Goal: Information Seeking & Learning: Learn about a topic

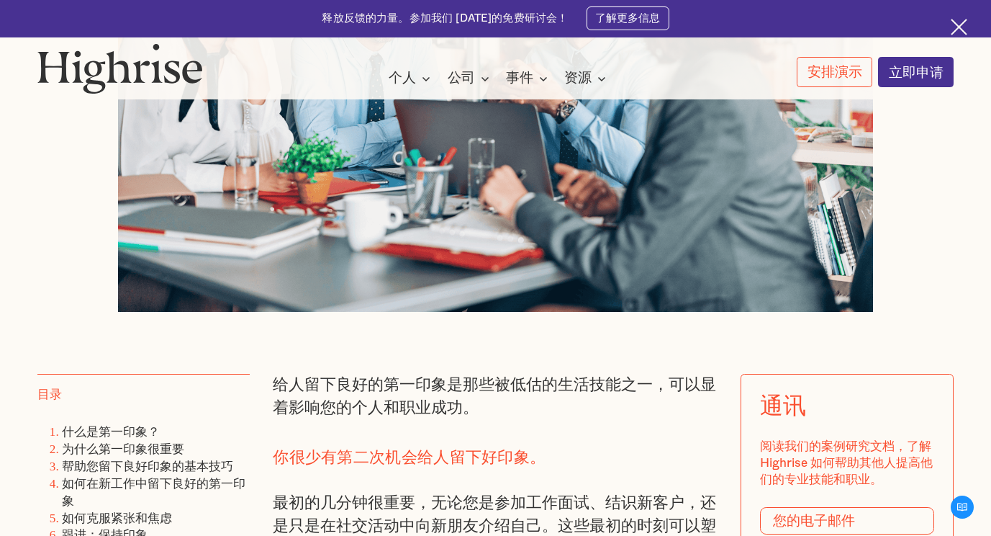
scroll to position [864, 0]
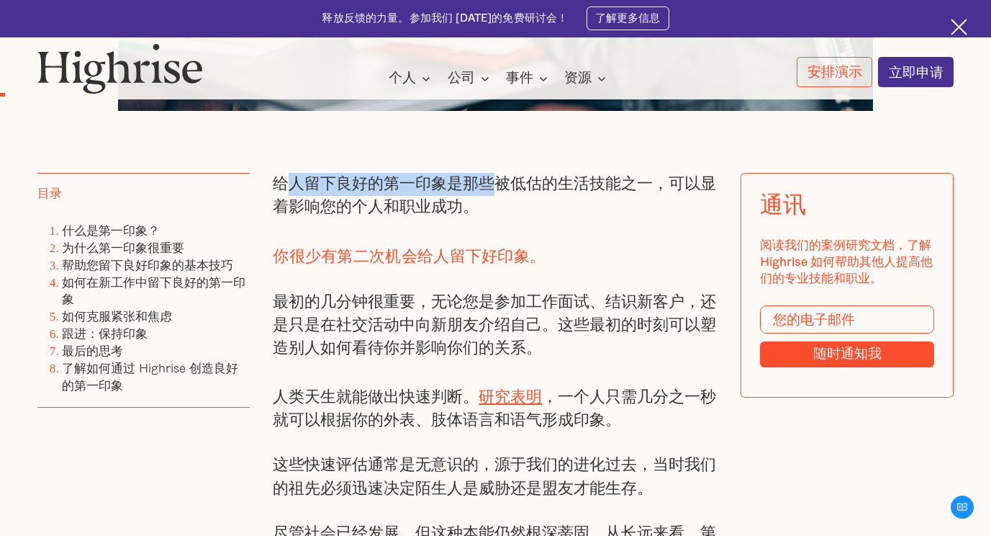
drag, startPoint x: 281, startPoint y: 191, endPoint x: 486, endPoint y: 198, distance: 205.3
click at [486, 198] on p "给人留下良好的第一印象是那些被低估的生活技能之一，可以显着影响您的个人和职业成功。" at bounding box center [496, 196] width 446 height 47
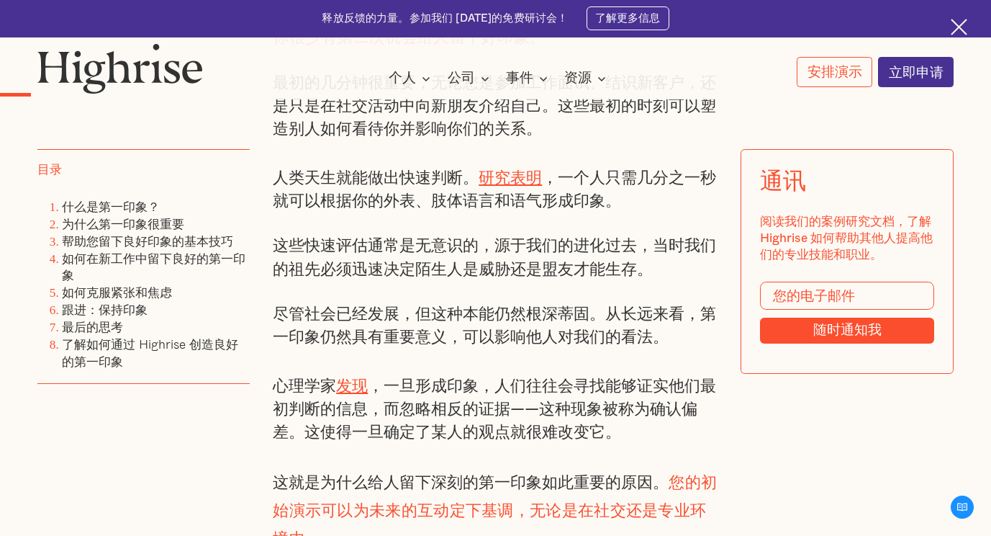
scroll to position [1152, 0]
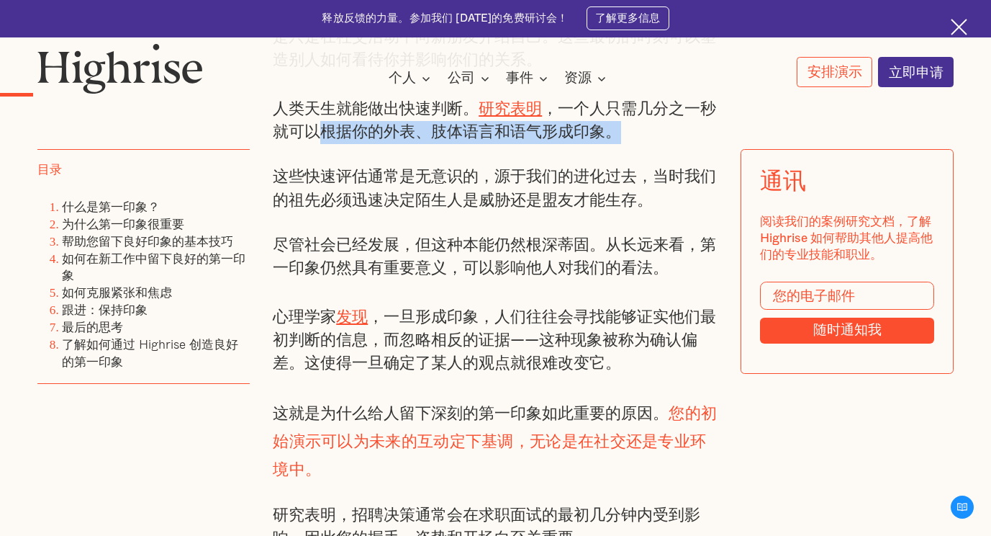
drag, startPoint x: 319, startPoint y: 144, endPoint x: 631, endPoint y: 144, distance: 311.7
click at [631, 144] on p "人类天生就能做出快速判断。 研究表明 ，一个人只需几分之一秒就可以根据你的外表、肢体语言和语气形成印象。" at bounding box center [496, 119] width 446 height 50
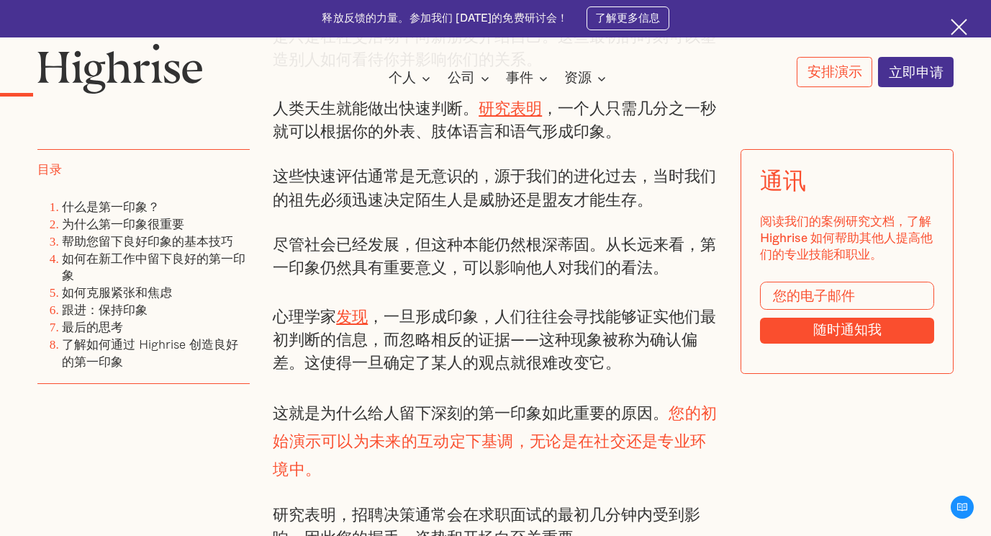
click at [399, 166] on div "给人留下良好的第一印象是那些被低估的生活技能之一，可以显着影响您的个人和职业成功。 你很少有第二次机会给人留下好印象。 最初的几分钟很重要，无论您是参加工作面…" at bounding box center [496, 308] width 446 height 847
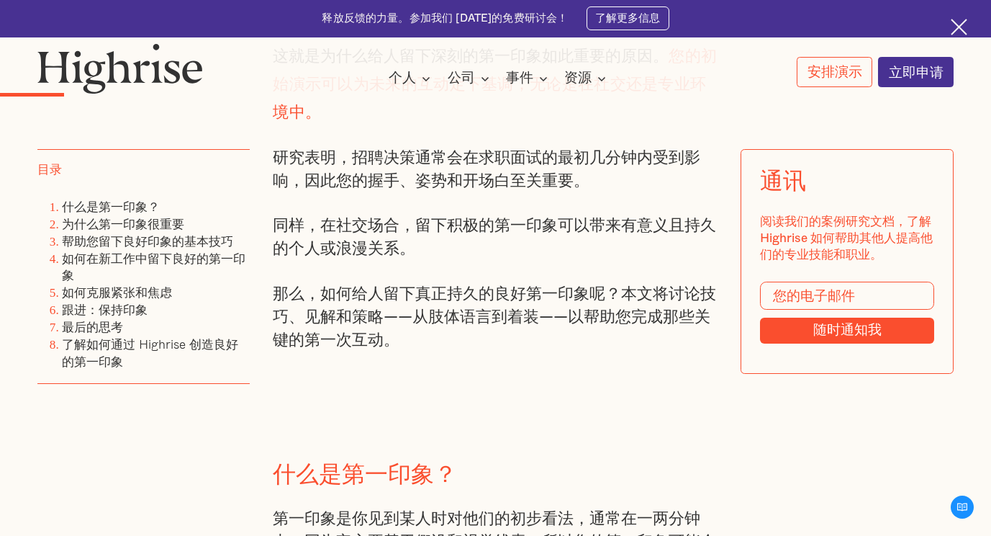
scroll to position [1512, 0]
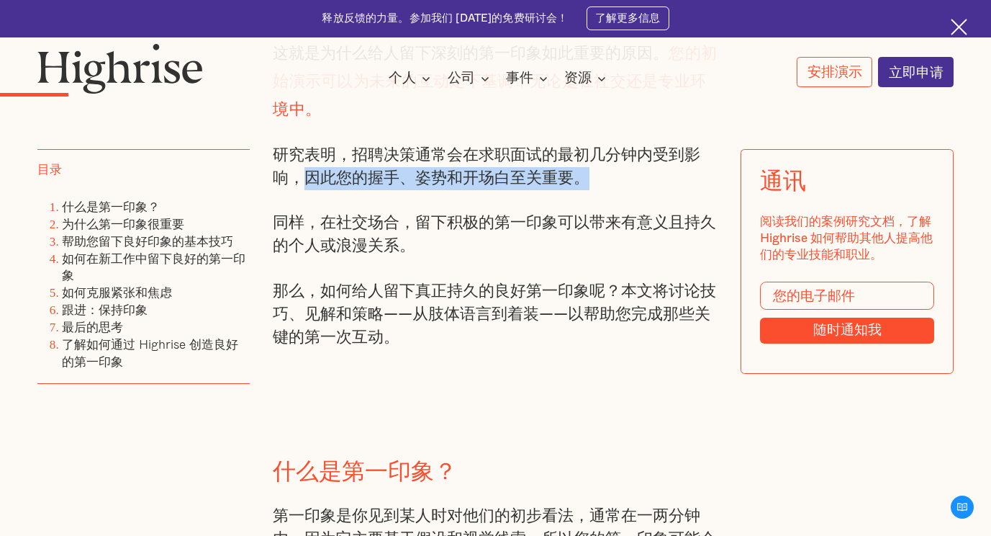
drag, startPoint x: 297, startPoint y: 175, endPoint x: 642, endPoint y: 181, distance: 345.6
click at [642, 181] on p "研究表明，招聘决策通常会在求职面试的最初几分钟内受到影响，因此您的握手、姿势和开场白至关重要。" at bounding box center [496, 167] width 446 height 47
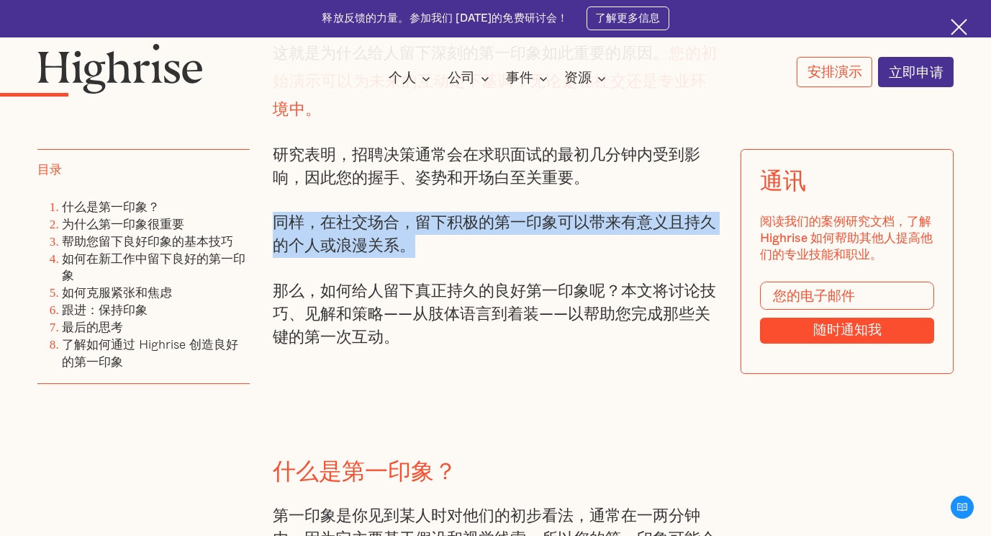
drag, startPoint x: 270, startPoint y: 218, endPoint x: 497, endPoint y: 235, distance: 227.4
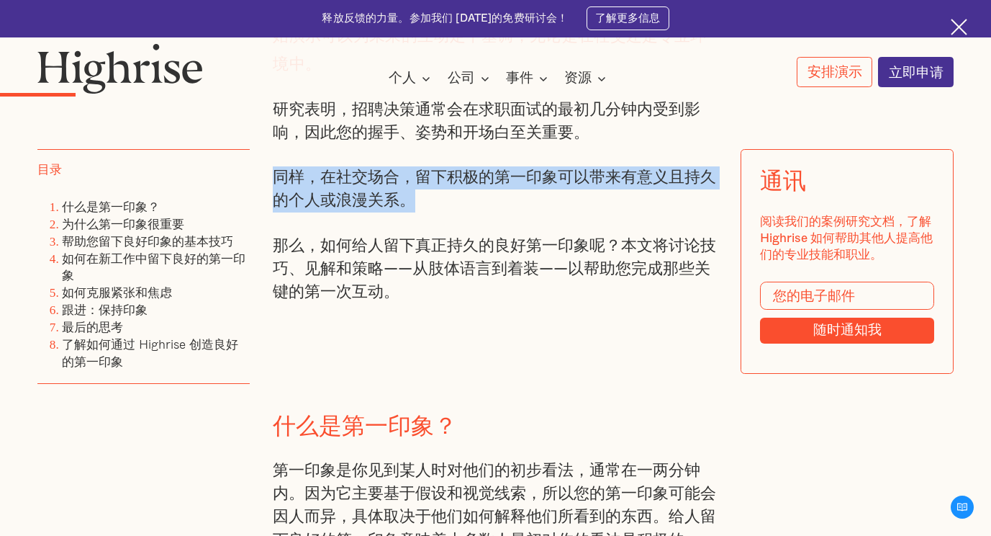
scroll to position [1584, 0]
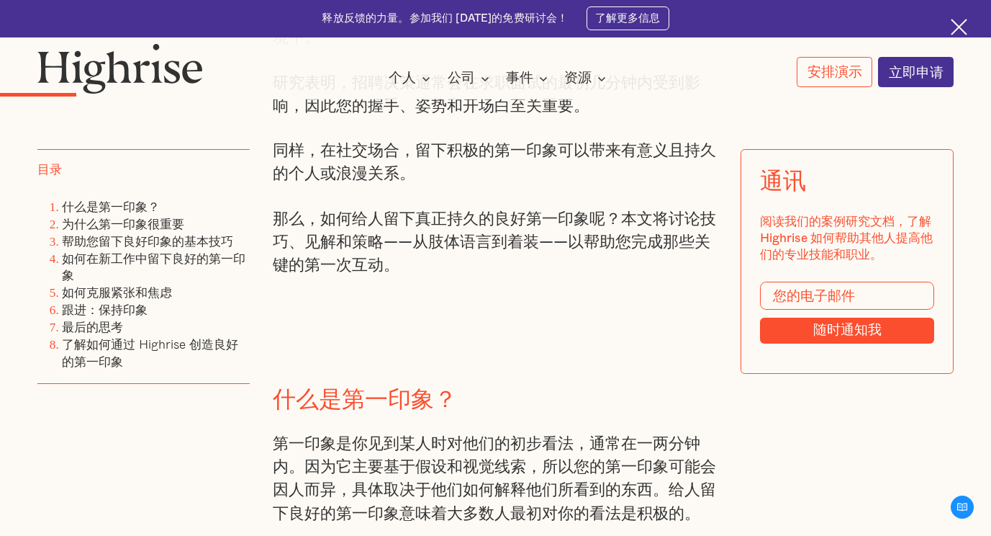
click at [360, 209] on p "那么，如何给人留下真正持久的良好第一印象呢？本文将讨论技巧、见解和策略——从肢体语言到着装——以帮助您完成那些关键的第一次互动。" at bounding box center [496, 243] width 446 height 70
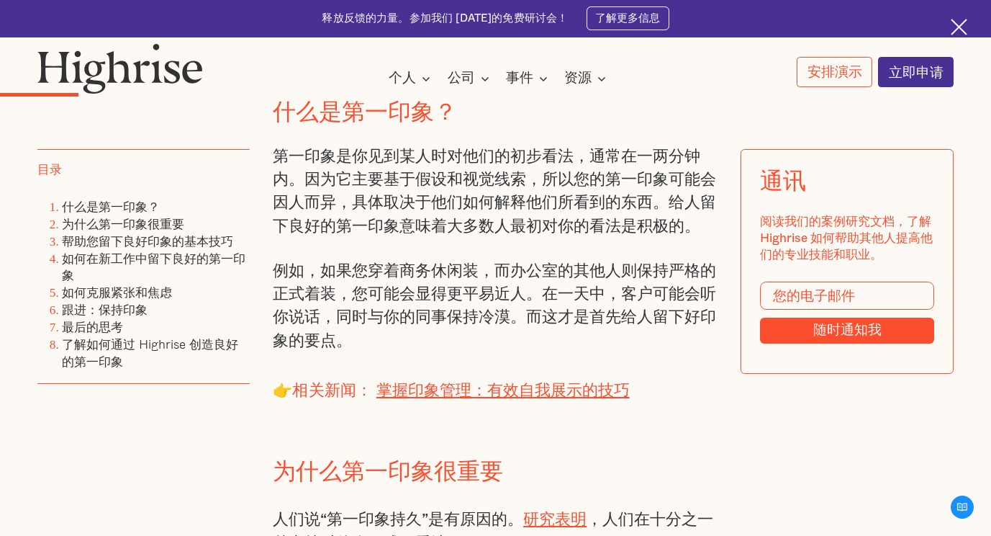
scroll to position [1872, 0]
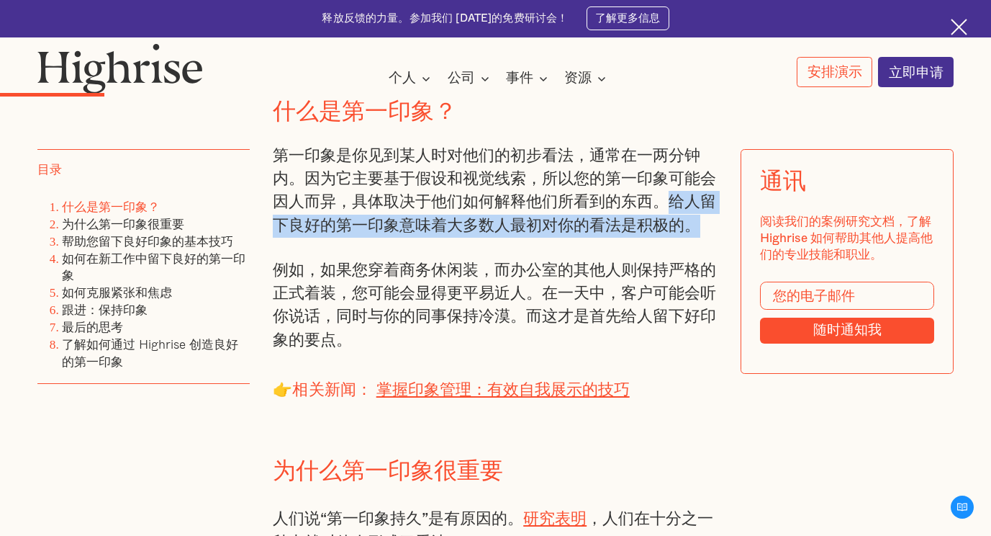
drag, startPoint x: 662, startPoint y: 203, endPoint x: 685, endPoint y: 227, distance: 34.1
click at [685, 227] on p "第一印象是你见到某人时对他们的初步看法，通常在一两分钟内。因为它主要基于假设和视觉线索，所以您的第一印象可能会因人而异，具体取决于他们如何解释他们所看到的东西…" at bounding box center [496, 191] width 446 height 93
click at [425, 228] on p "第一印象是你见到某人时对他们的初步看法，通常在一两分钟内。因为它主要基于假设和视觉线索，所以您的第一印象可能会因人而异，具体取决于他们如何解释他们所看到的东西…" at bounding box center [496, 191] width 446 height 93
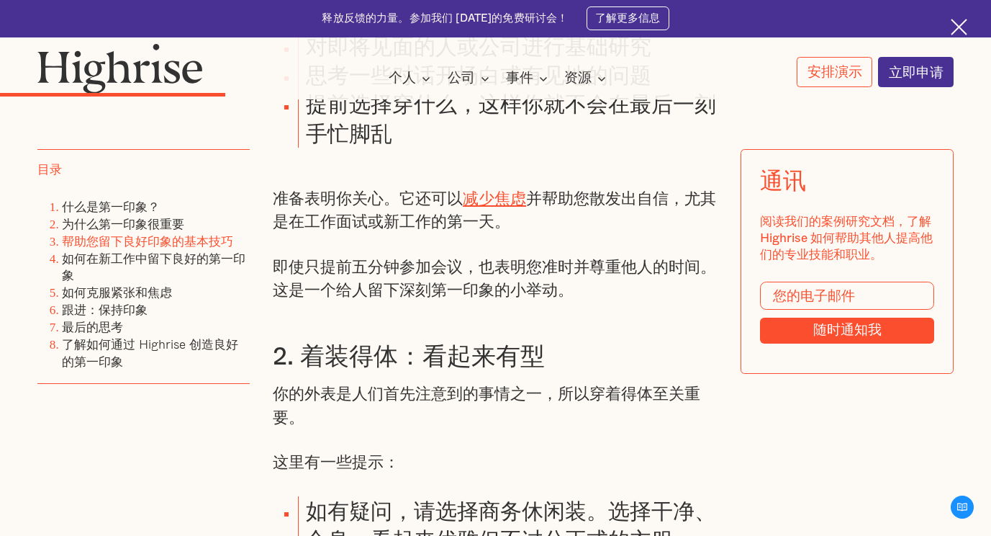
scroll to position [3095, 0]
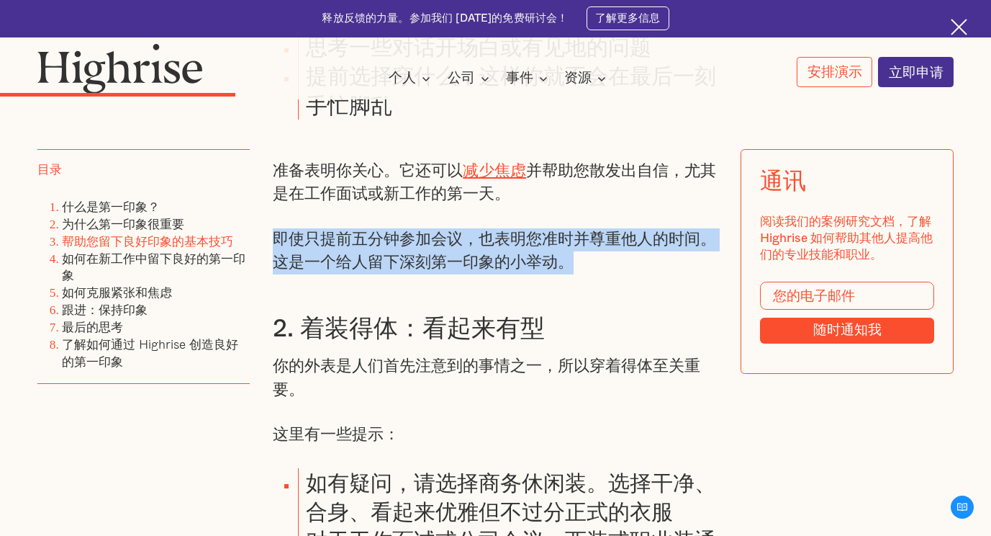
drag, startPoint x: 577, startPoint y: 265, endPoint x: 273, endPoint y: 239, distance: 304.9
click at [273, 239] on p "即使只提前五分钟参加会议，也表明您准时并尊重他人的时间。这是一个给人留下深刻第一印象的小举动。" at bounding box center [496, 251] width 446 height 47
click at [472, 246] on p "即使只提前五分钟参加会议，也表明您准时并尊重他人的时间。这是一个给人留下深刻第一印象的小举动。" at bounding box center [496, 251] width 446 height 47
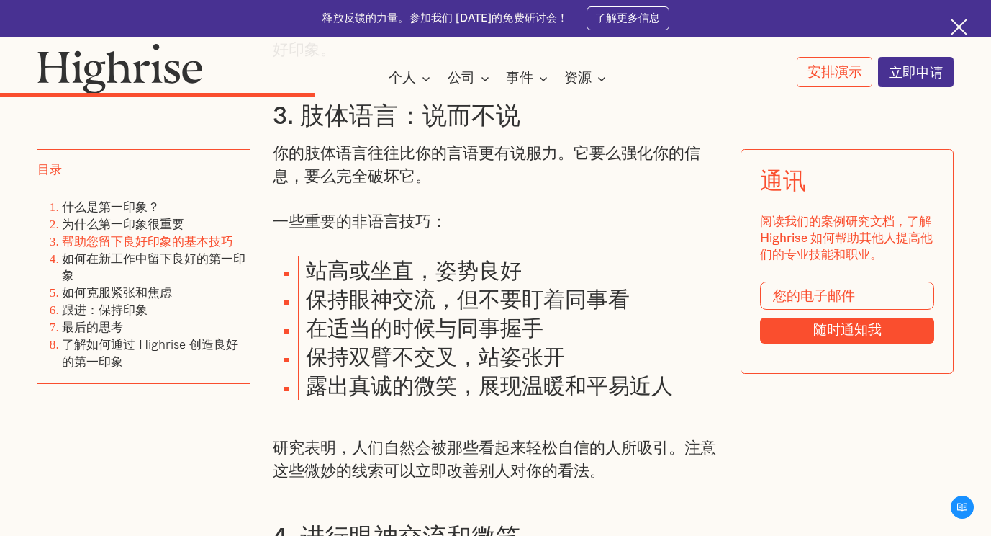
scroll to position [3815, 0]
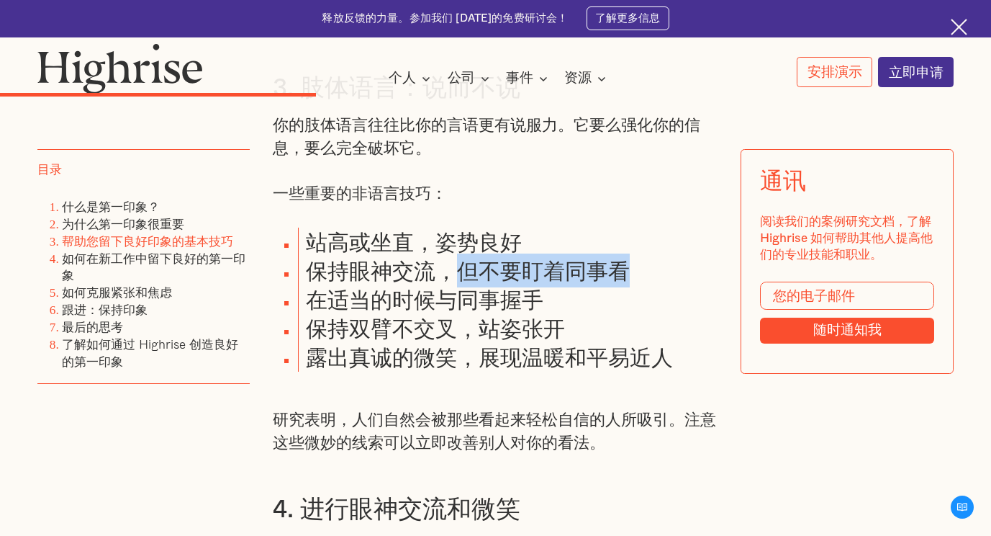
drag, startPoint x: 458, startPoint y: 282, endPoint x: 631, endPoint y: 283, distance: 172.8
click at [631, 283] on li "保持眼神交流，但不要盯着同事看" at bounding box center [508, 270] width 420 height 29
click at [388, 312] on li "在适当的时候与同事握手" at bounding box center [508, 299] width 420 height 29
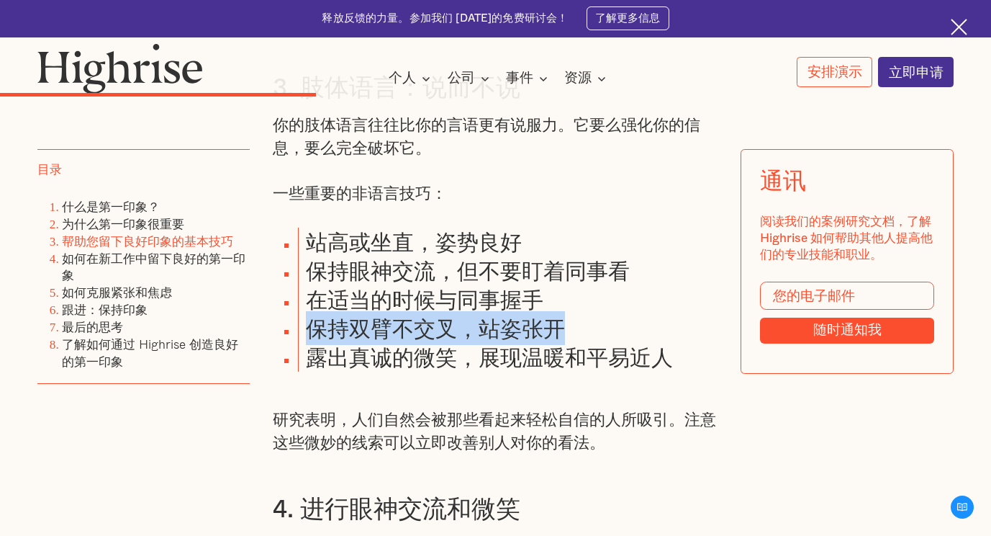
drag, startPoint x: 313, startPoint y: 340, endPoint x: 571, endPoint y: 345, distance: 257.7
click at [571, 343] on li "保持双臂不交叉，站姿张开" at bounding box center [508, 328] width 420 height 29
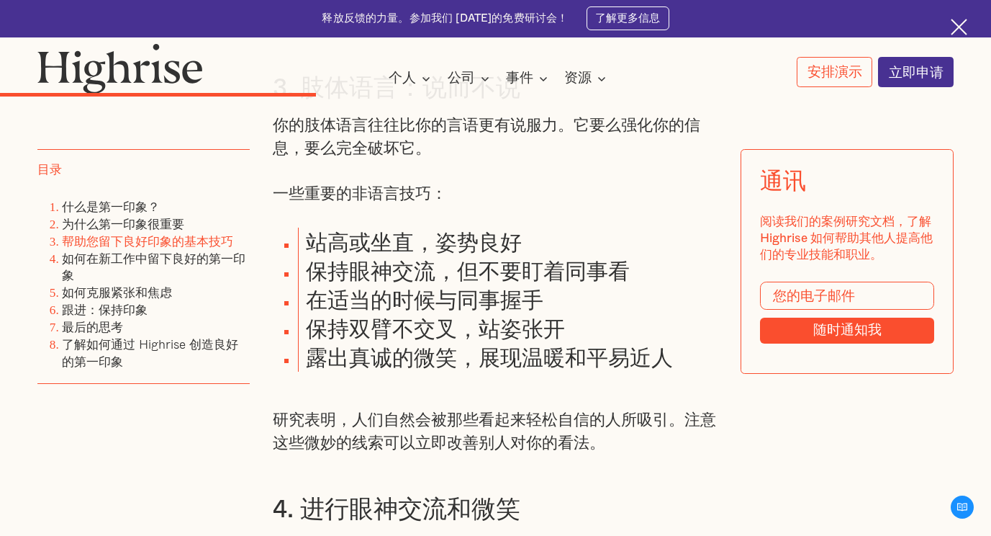
click at [471, 384] on div "帮助您留下良好印象的基本技巧 1. 做好充分准备：成功的最佳选择 想知道一个秘密吗？提前准备是在会议中显得自信和魅力的最佳方式。 这可能意味着： 对即将见面的…" at bounding box center [496, 450] width 446 height 2871
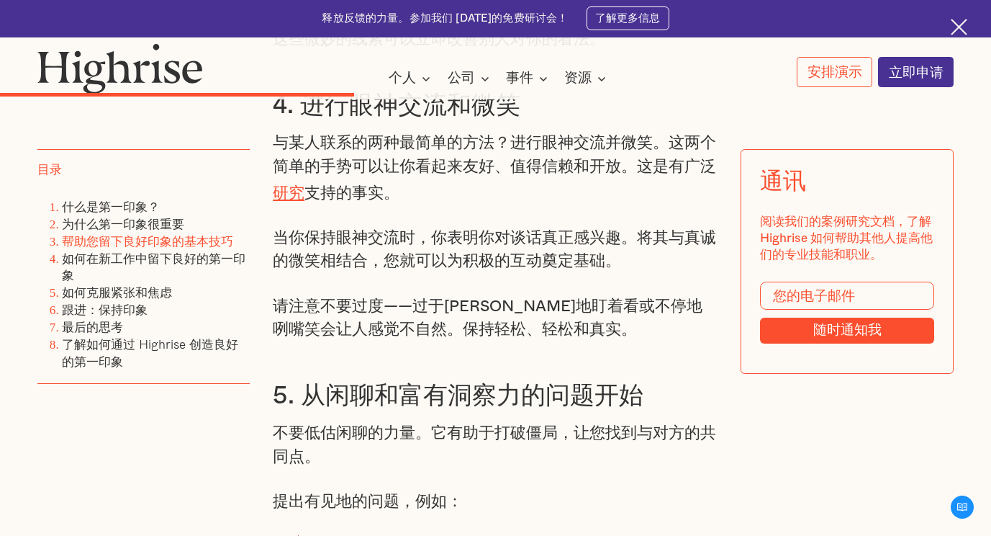
scroll to position [4247, 0]
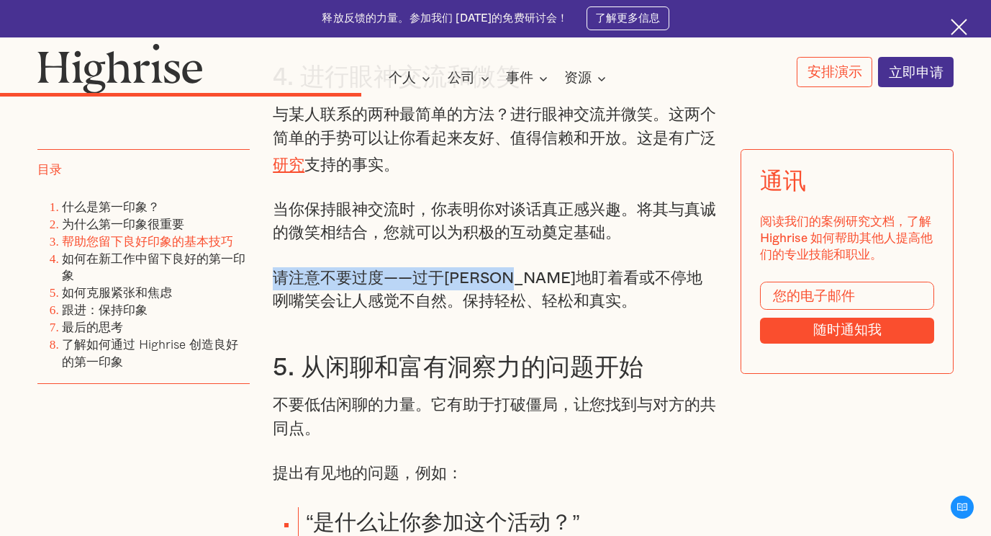
drag, startPoint x: 273, startPoint y: 289, endPoint x: 543, endPoint y: 298, distance: 270.8
click at [543, 298] on p "请注意不要过度——过于[PERSON_NAME]地盯着看或不停地咧嘴笑会让人感觉不自然。保持轻松、轻松和真实。" at bounding box center [496, 290] width 446 height 47
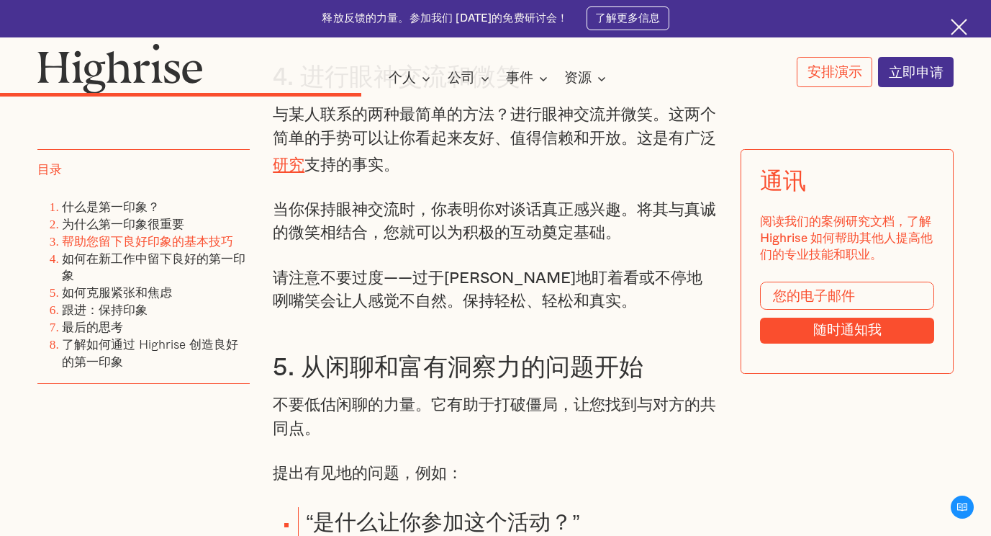
drag, startPoint x: 543, startPoint y: 298, endPoint x: 507, endPoint y: 321, distance: 42.7
click at [507, 314] on p "请注意不要过度——过于[PERSON_NAME]地盯着看或不停地咧嘴笑会让人感觉不自然。保持轻松、轻松和真实。" at bounding box center [496, 290] width 446 height 47
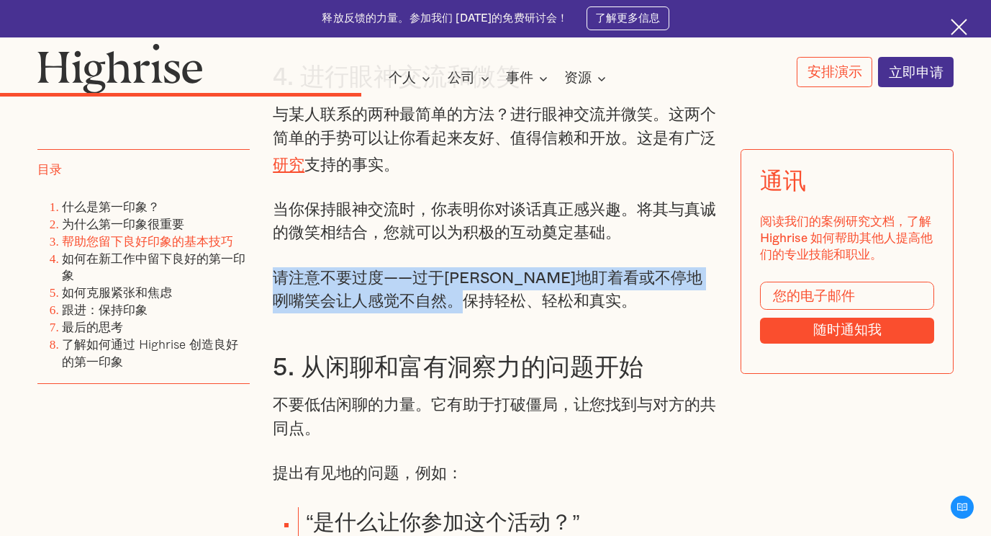
drag, startPoint x: 518, startPoint y: 313, endPoint x: 274, endPoint y: 294, distance: 245.5
click at [274, 294] on p "请注意不要过度——过于[PERSON_NAME]地盯着看或不停地咧嘴笑会让人感觉不自然。保持轻松、轻松和真实。" at bounding box center [496, 290] width 446 height 47
drag, startPoint x: 274, startPoint y: 294, endPoint x: 430, endPoint y: 269, distance: 158.9
click at [430, 269] on div "帮助您留下良好印象的基本技巧 1. 做好充分准备：成功的最佳选择 想知道一个秘密吗？提前准备是在会议中显得自信和魅力的最佳方式。 这可能意味着： 对即将见面的…" at bounding box center [496, 7] width 446 height 2848
click at [418, 260] on div "帮助您留下良好印象的基本技巧 1. 做好充分准备：成功的最佳选择 想知道一个秘密吗？提前准备是在会议中显得自信和魅力的最佳方式。 这可能意味着： 对即将见面的…" at bounding box center [496, 7] width 446 height 2848
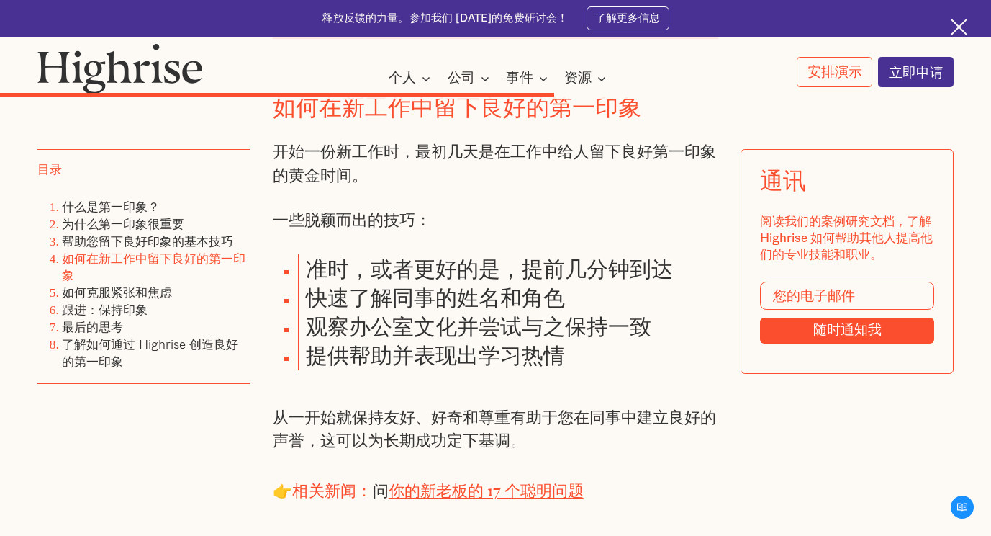
scroll to position [5831, 0]
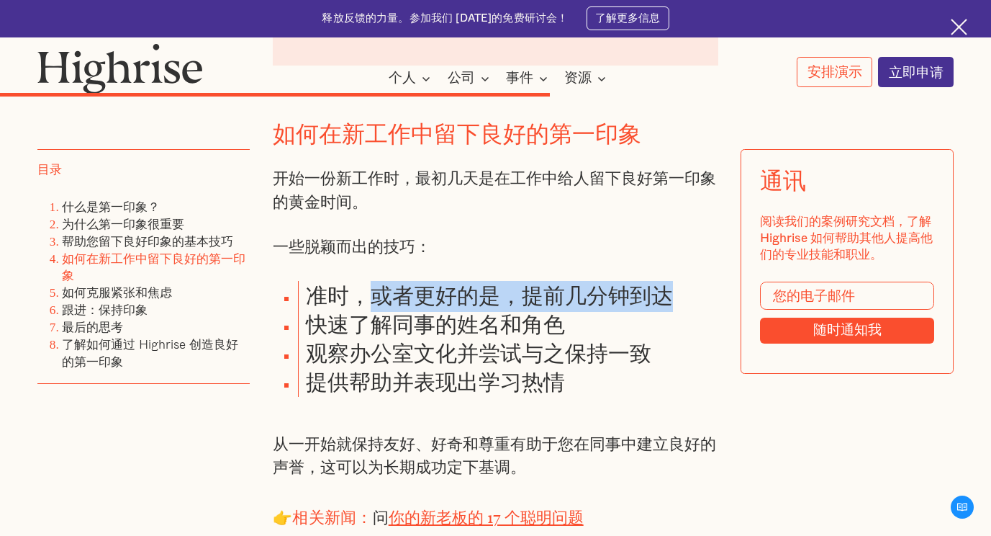
drag, startPoint x: 376, startPoint y: 323, endPoint x: 688, endPoint y: 323, distance: 312.4
click at [688, 310] on li "准时，或者更好的是，提前几分钟到达" at bounding box center [508, 295] width 420 height 29
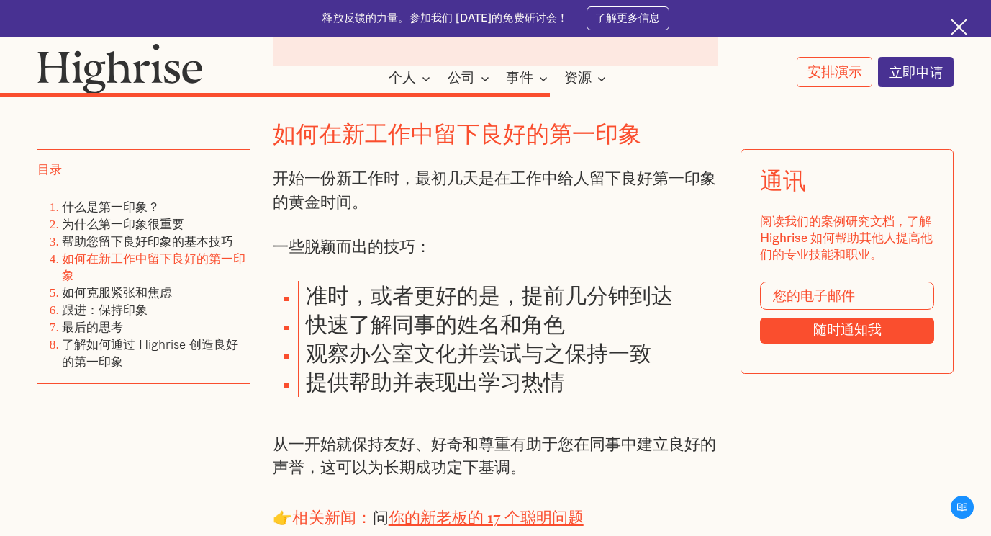
click at [385, 259] on p "一些脱颖而出的技巧：" at bounding box center [496, 247] width 446 height 23
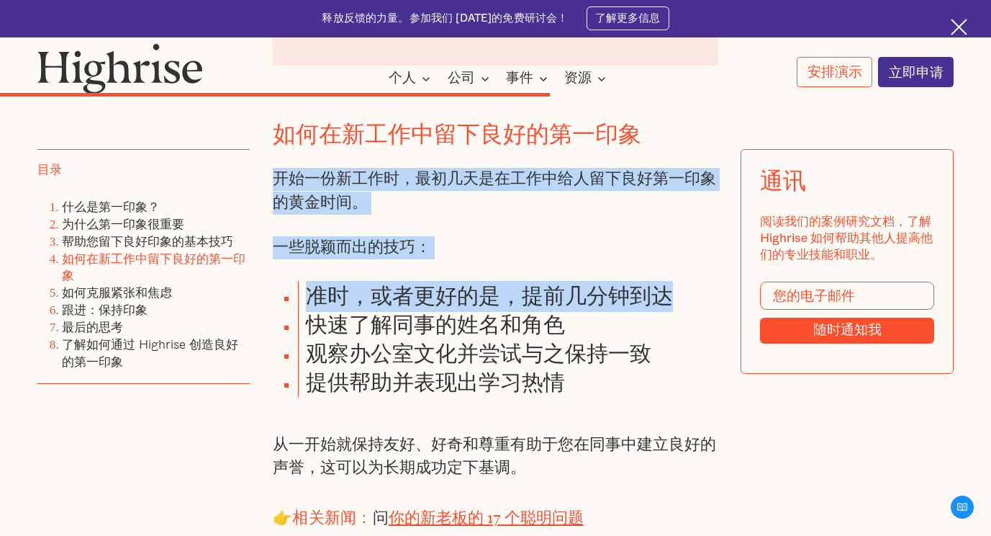
drag, startPoint x: 272, startPoint y: 211, endPoint x: 677, endPoint y: 320, distance: 419.8
drag, startPoint x: 677, startPoint y: 320, endPoint x: 431, endPoint y: 243, distance: 258.2
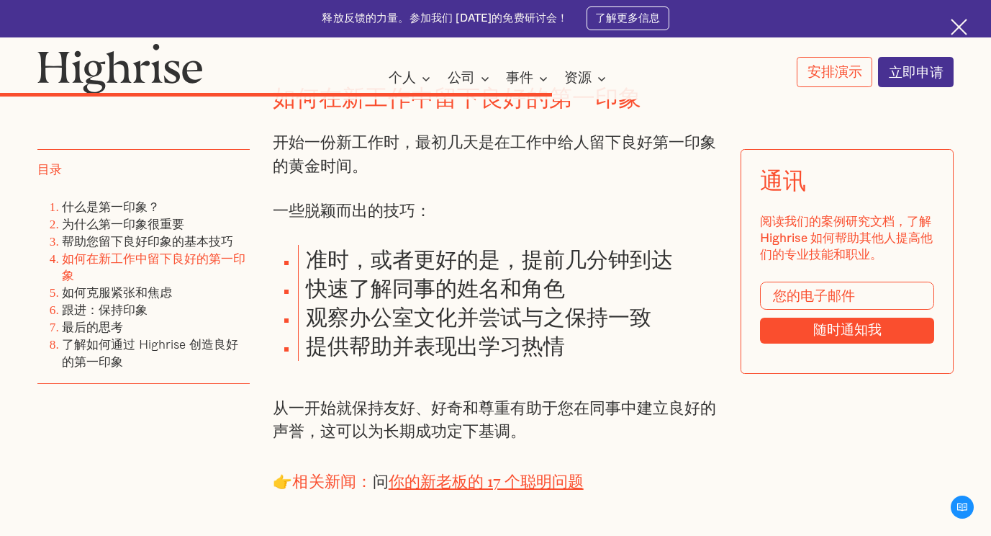
scroll to position [5903, 0]
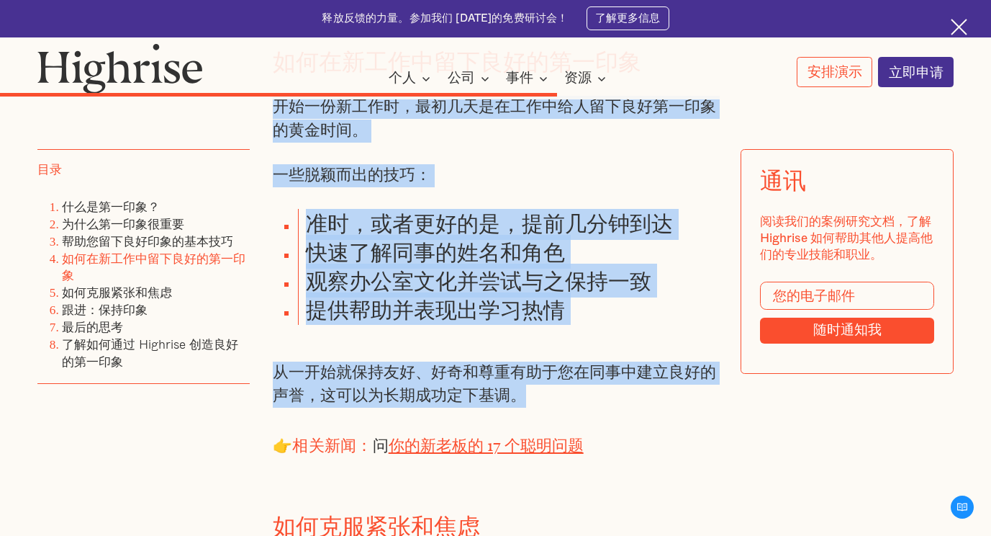
drag, startPoint x: 521, startPoint y: 433, endPoint x: 271, endPoint y: 144, distance: 382.2
drag, startPoint x: 271, startPoint y: 144, endPoint x: 443, endPoint y: 168, distance: 174.4
click at [443, 143] on p "开始一份新工作时，最初几天是在工作中给人留下良好第一印象的黄金时间。" at bounding box center [496, 119] width 446 height 47
click at [444, 143] on p "开始一份新工作时，最初几天是在工作中给人留下良好第一印象的黄金时间。" at bounding box center [496, 119] width 446 height 47
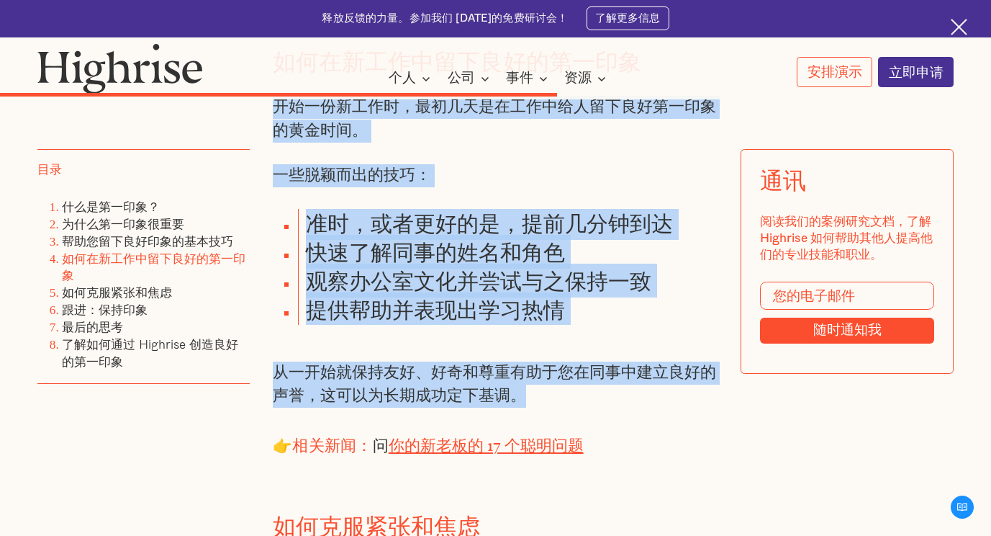
click at [393, 143] on p "开始一份新工作时，最初几天是在工作中给人留下良好第一印象的黄金时间。" at bounding box center [496, 119] width 446 height 47
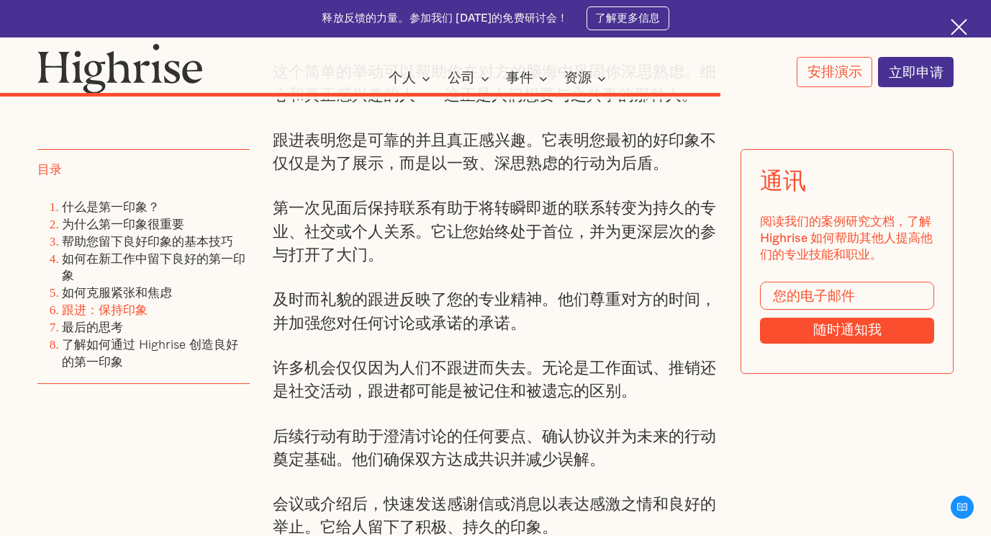
scroll to position [7054, 0]
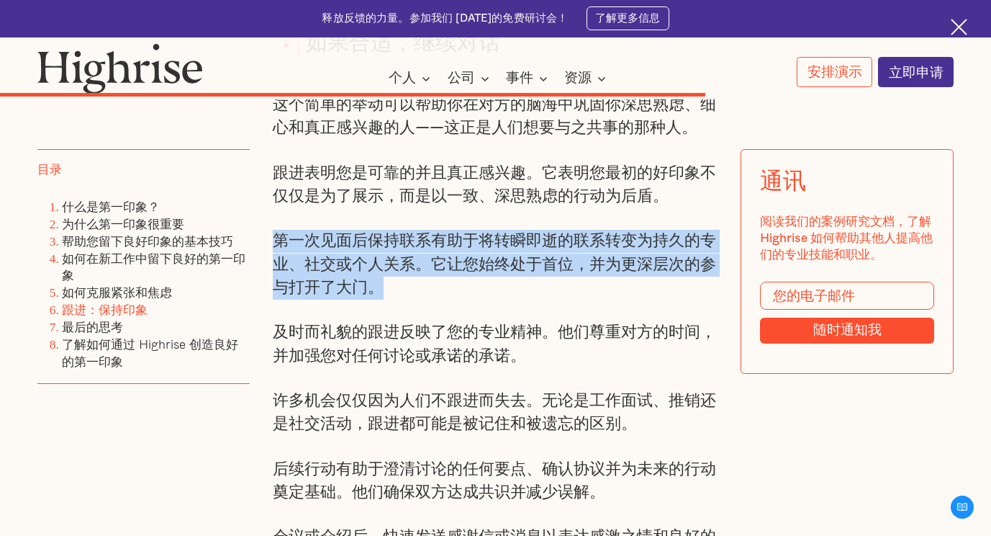
drag, startPoint x: 264, startPoint y: 279, endPoint x: 373, endPoint y: 322, distance: 117.0
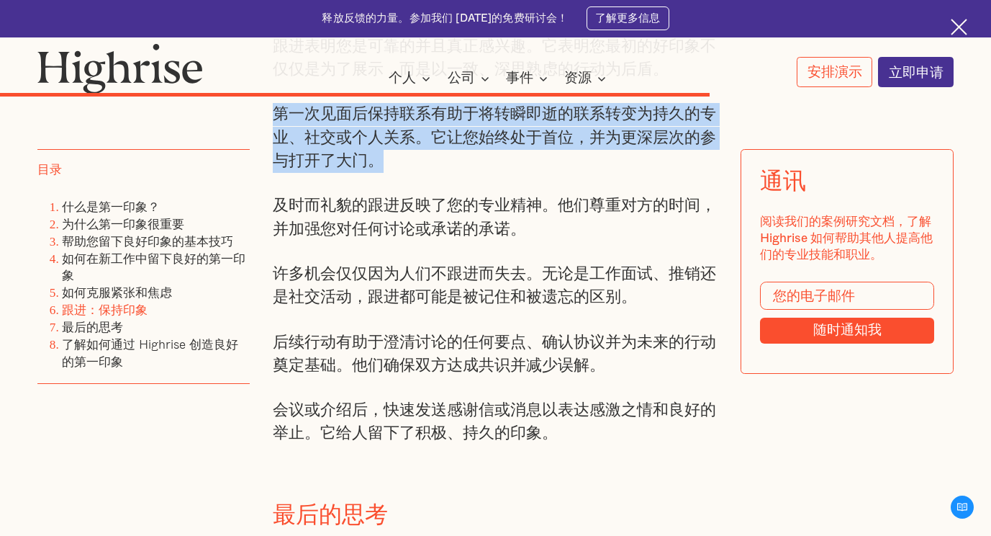
scroll to position [7270, 0]
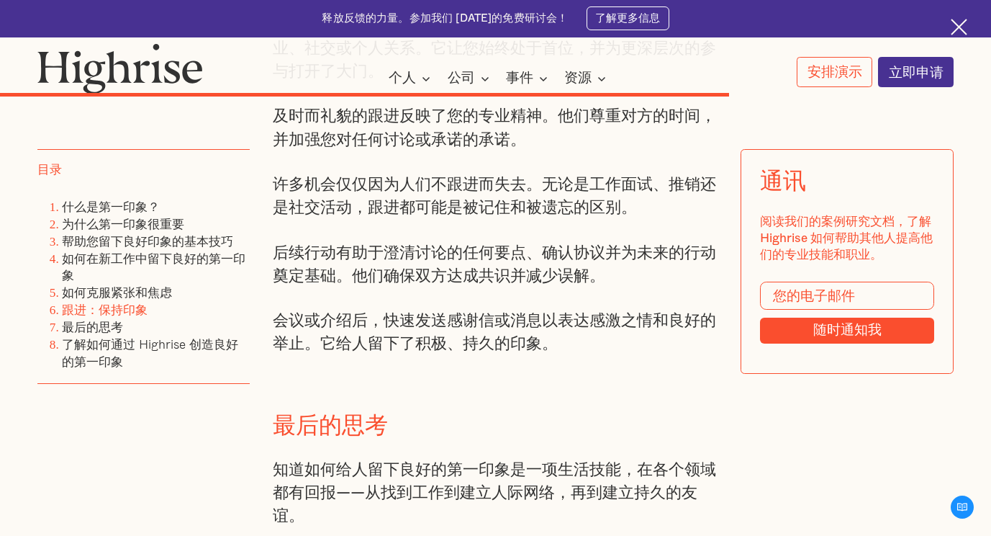
click at [327, 220] on p "许多机会仅仅因为人们不跟进而失去。无论是工作面试、推销还是社交活动，跟进都可能是被记住和被遗忘的区别。" at bounding box center [496, 196] width 446 height 47
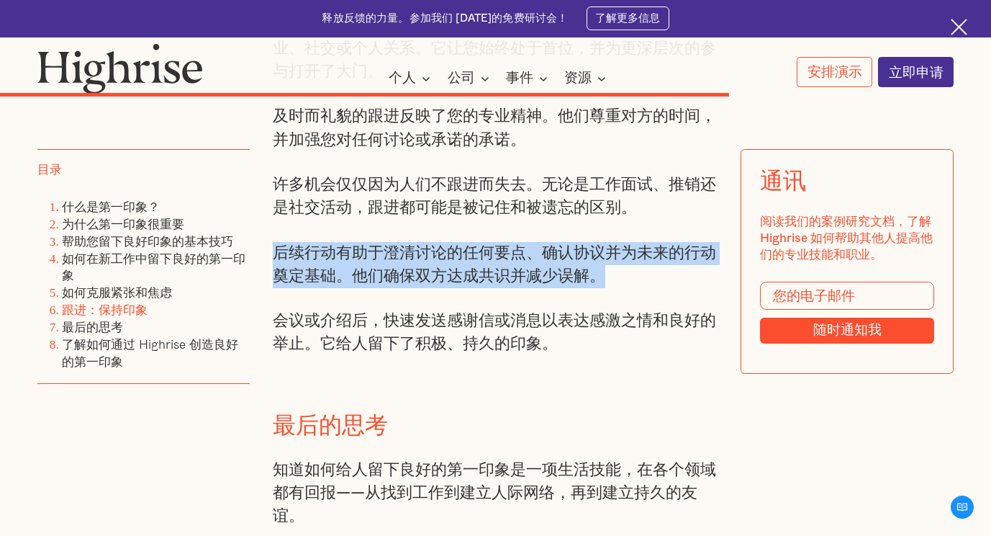
drag, startPoint x: 274, startPoint y: 290, endPoint x: 626, endPoint y: 322, distance: 354.1
click at [626, 289] on p "后续行动有助于澄清讨论的任何要点、确认协议并为未来的行动奠定基础。他们确保双方达成共识并减少误解。" at bounding box center [496, 265] width 446 height 47
click at [403, 289] on p "后续行动有助于澄清讨论的任何要点、确认协议并为未来的行动奠定基础。他们确保双方达成共识并减少误解。" at bounding box center [496, 265] width 446 height 47
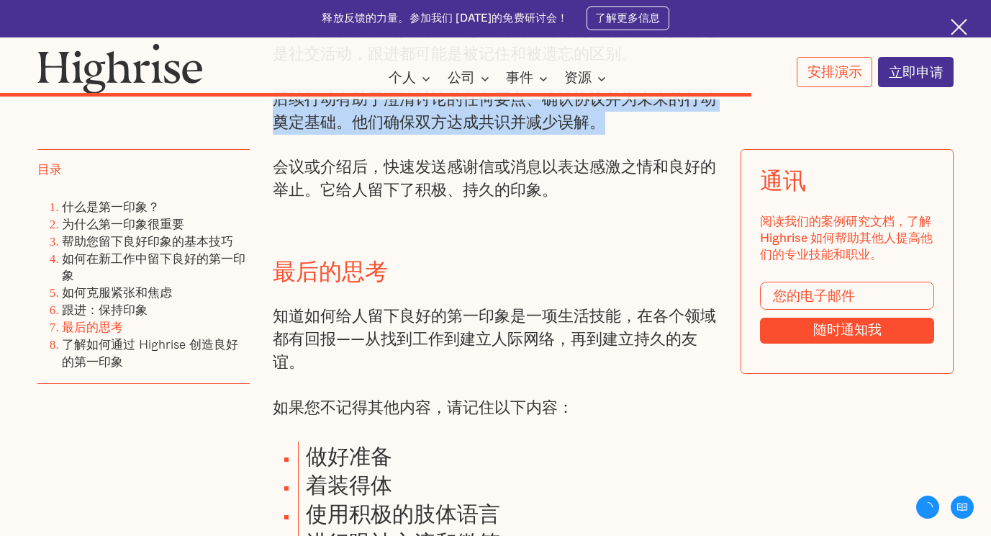
scroll to position [7486, 0]
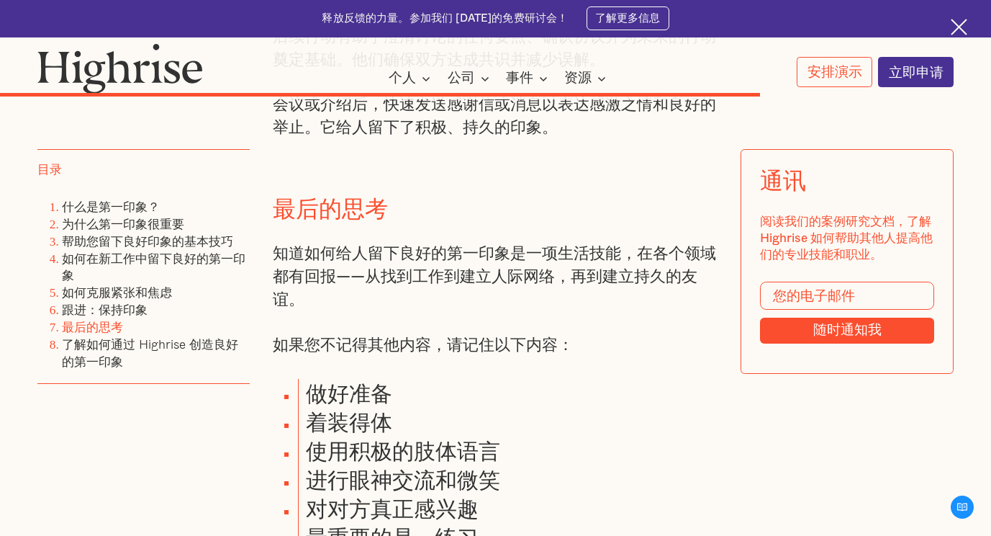
click at [333, 294] on p "知道如何给人留下良好的第一印象是一项生活技能，在各个领域都有回报——从找到工作到建立人际网络，再到建立持久的友谊。" at bounding box center [496, 278] width 446 height 70
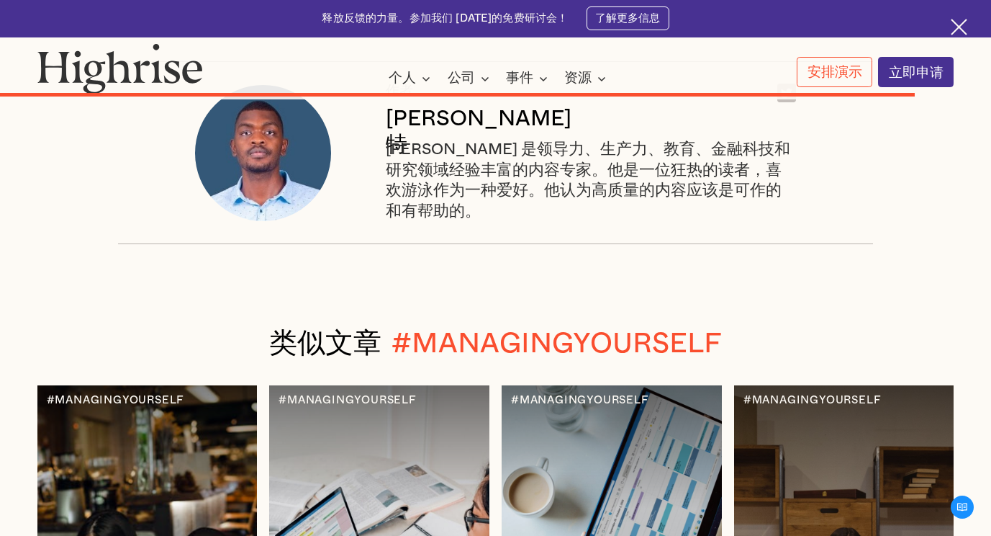
scroll to position [9070, 0]
